Goal: Check status

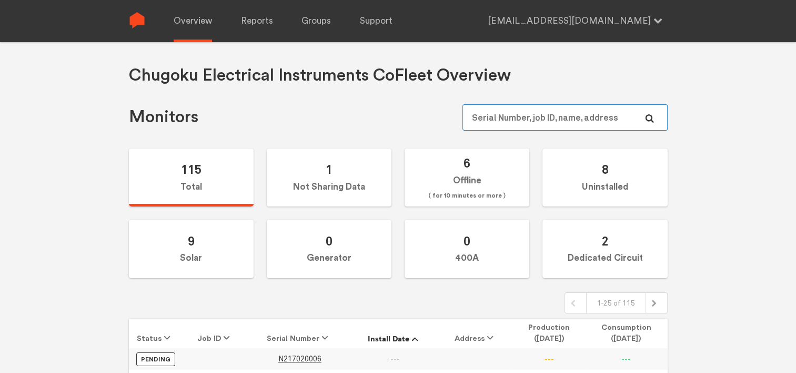
click at [496, 112] on input "text" at bounding box center [565, 117] width 205 height 26
type input "E"
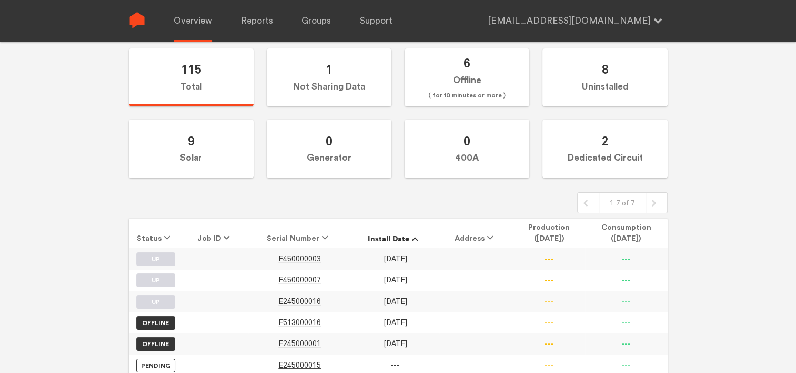
scroll to position [153, 0]
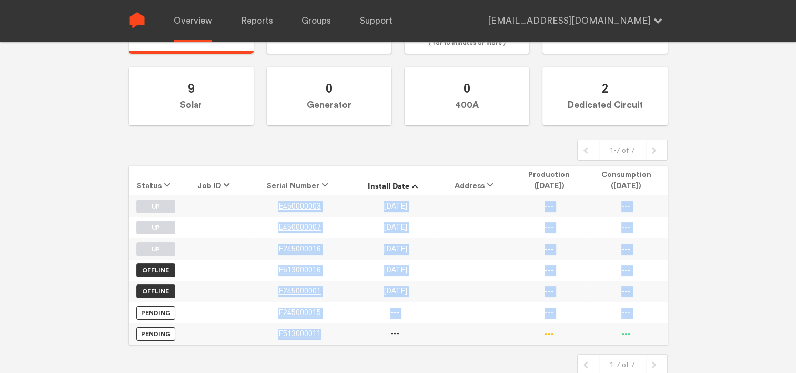
drag, startPoint x: 275, startPoint y: 201, endPoint x: 329, endPoint y: 337, distance: 146.0
click at [329, 337] on tbody "UP E450000003 [DATE] --- --- UP E450000007 [DATE] --- --- UP E245000016 [DATE] …" at bounding box center [398, 269] width 539 height 149
drag, startPoint x: 329, startPoint y: 337, endPoint x: 329, endPoint y: 354, distance: 16.8
click at [329, 220] on html "Overview Reports Groups Support [EMAIL_ADDRESS][DOMAIN_NAME] Settings Log out C…" at bounding box center [398, 33] width 796 height 373
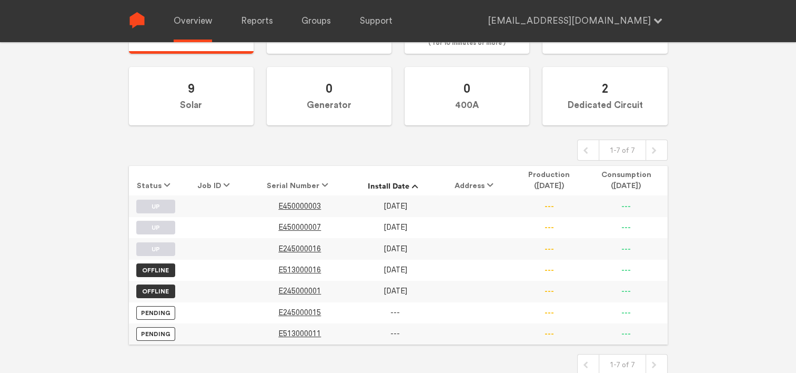
click at [81, 259] on div "Chugoku Electrical Instruments Co Fleet Overview Monitors 115 Total 1 Not Shari…" at bounding box center [398, 76] width 796 height 373
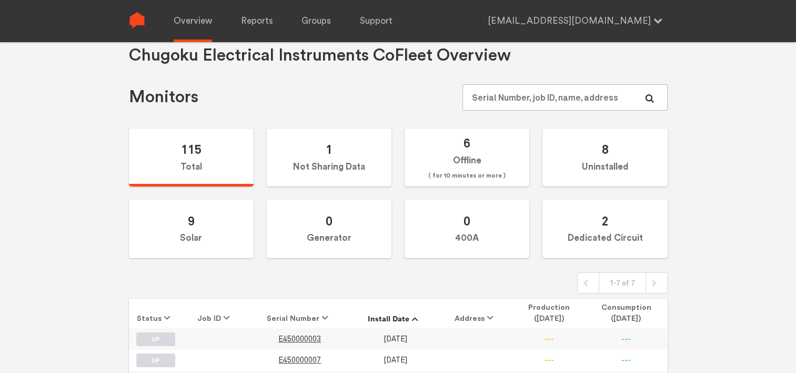
scroll to position [0, 0]
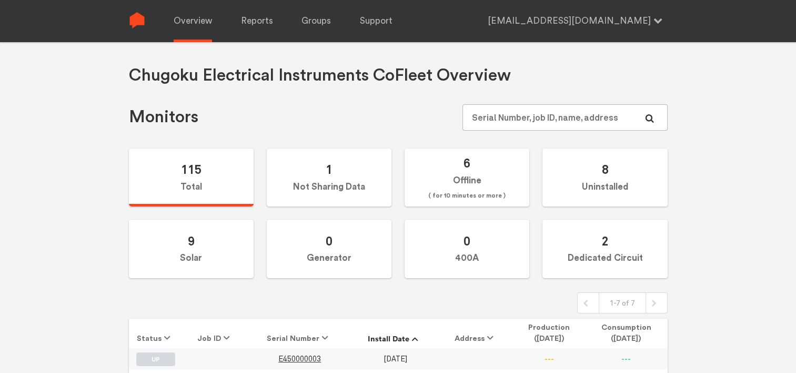
click at [70, 252] on div "Chugoku Electrical Instruments Co Fleet Overview Monitors 115 Total 1 Not Shari…" at bounding box center [398, 228] width 796 height 373
click at [197, 24] on link "Overview" at bounding box center [193, 21] width 38 height 42
click at [507, 117] on input "text" at bounding box center [565, 117] width 205 height 26
paste input "N232020627"
type input "N232020627"
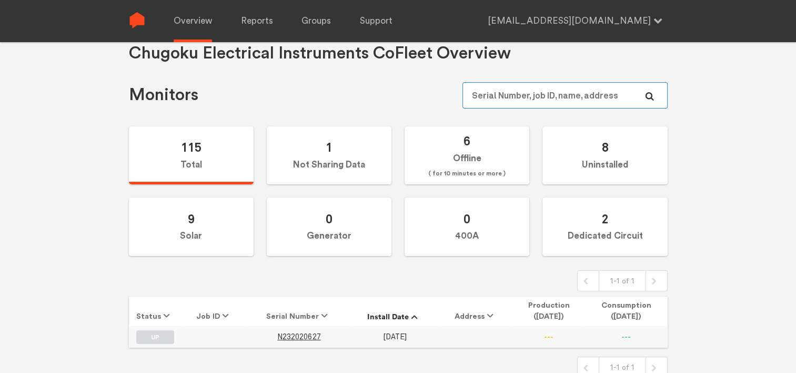
scroll to position [42, 0]
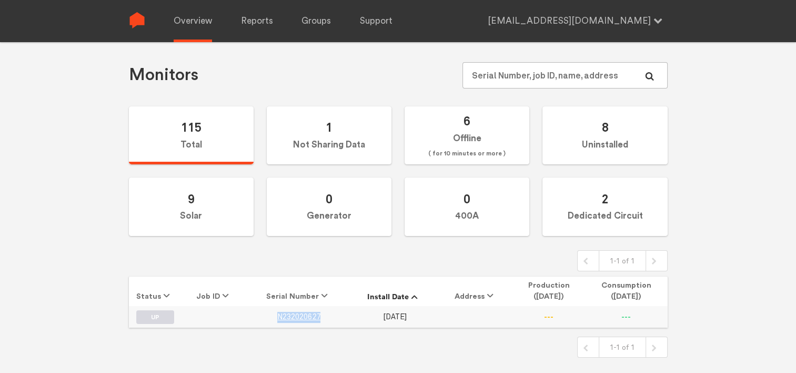
drag, startPoint x: 330, startPoint y: 316, endPoint x: 264, endPoint y: 319, distance: 66.9
click at [264, 319] on td "N232020627" at bounding box center [299, 316] width 103 height 21
copy span "N232020627"
click at [473, 77] on input "text" at bounding box center [565, 75] width 205 height 26
paste input "N234000707"
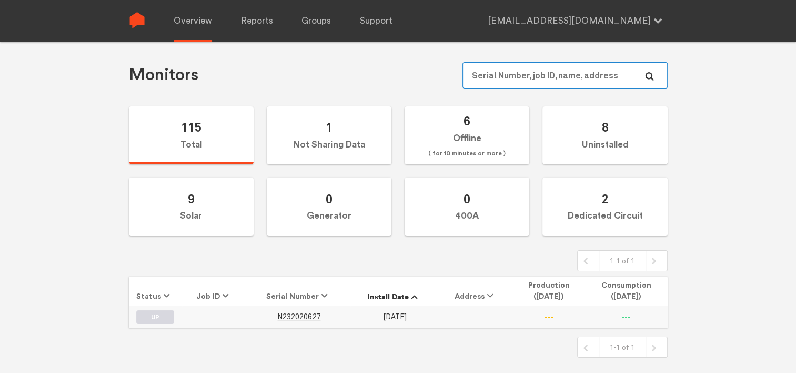
type input "N234000707"
click at [317, 317] on span "N234000707" at bounding box center [298, 316] width 43 height 9
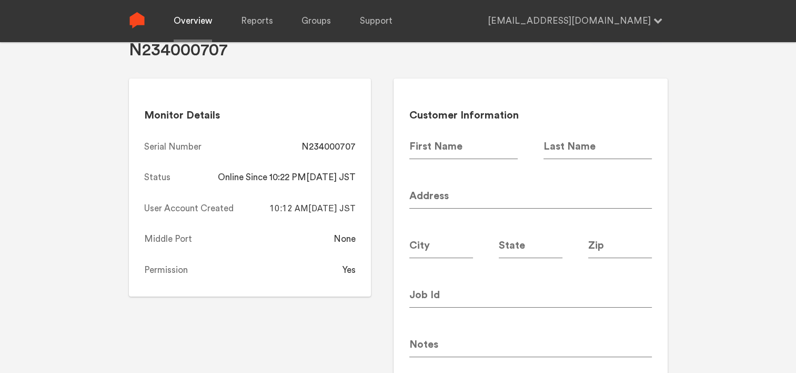
click at [194, 22] on link "Overview" at bounding box center [193, 21] width 38 height 42
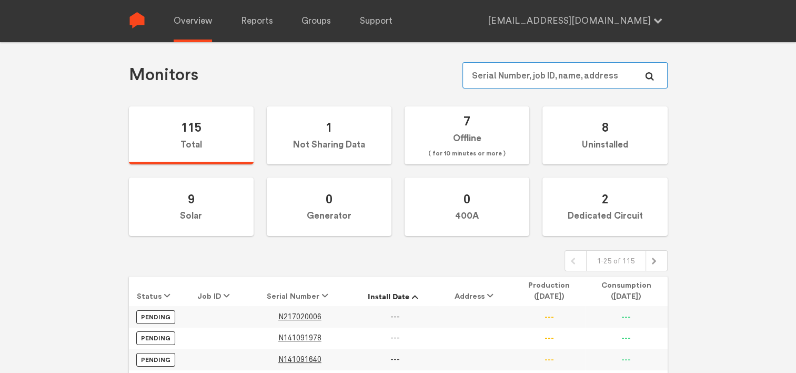
click at [526, 75] on input "text" at bounding box center [565, 75] width 205 height 26
paste input "N234000707"
type input "N234000707"
